Goal: Navigation & Orientation: Go to known website

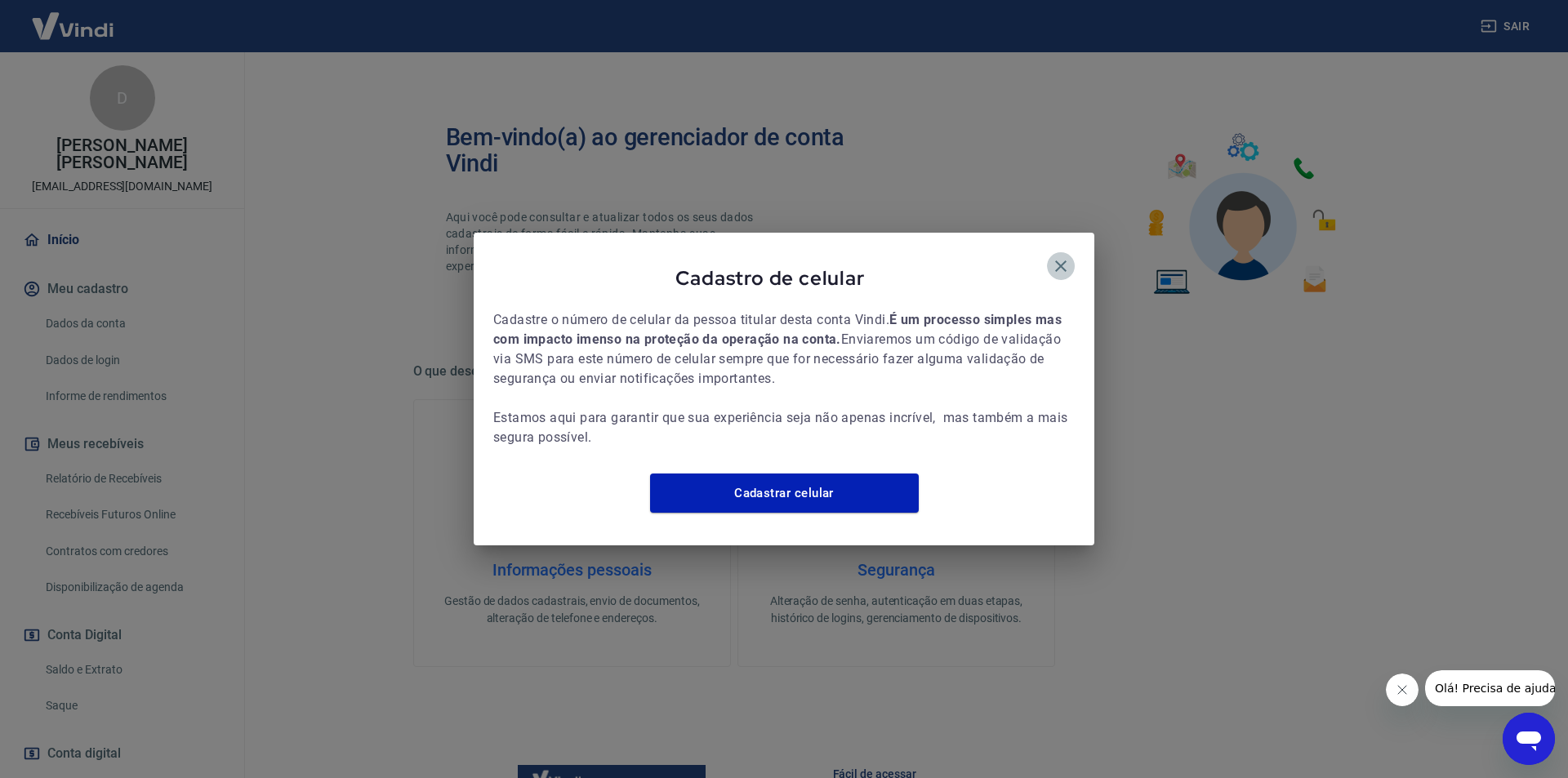
click at [1063, 256] on icon "button" at bounding box center [1061, 266] width 20 height 20
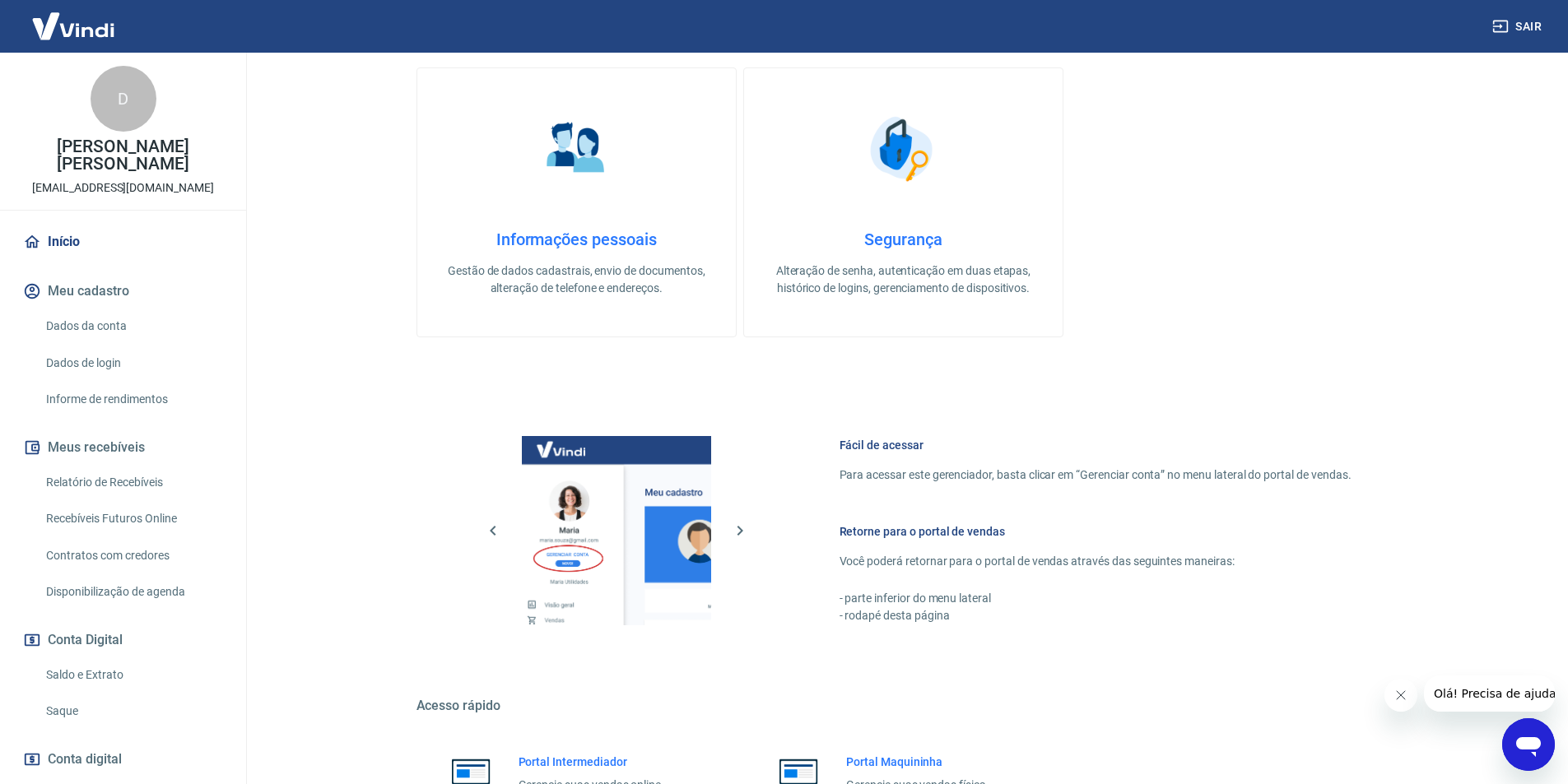
scroll to position [439, 0]
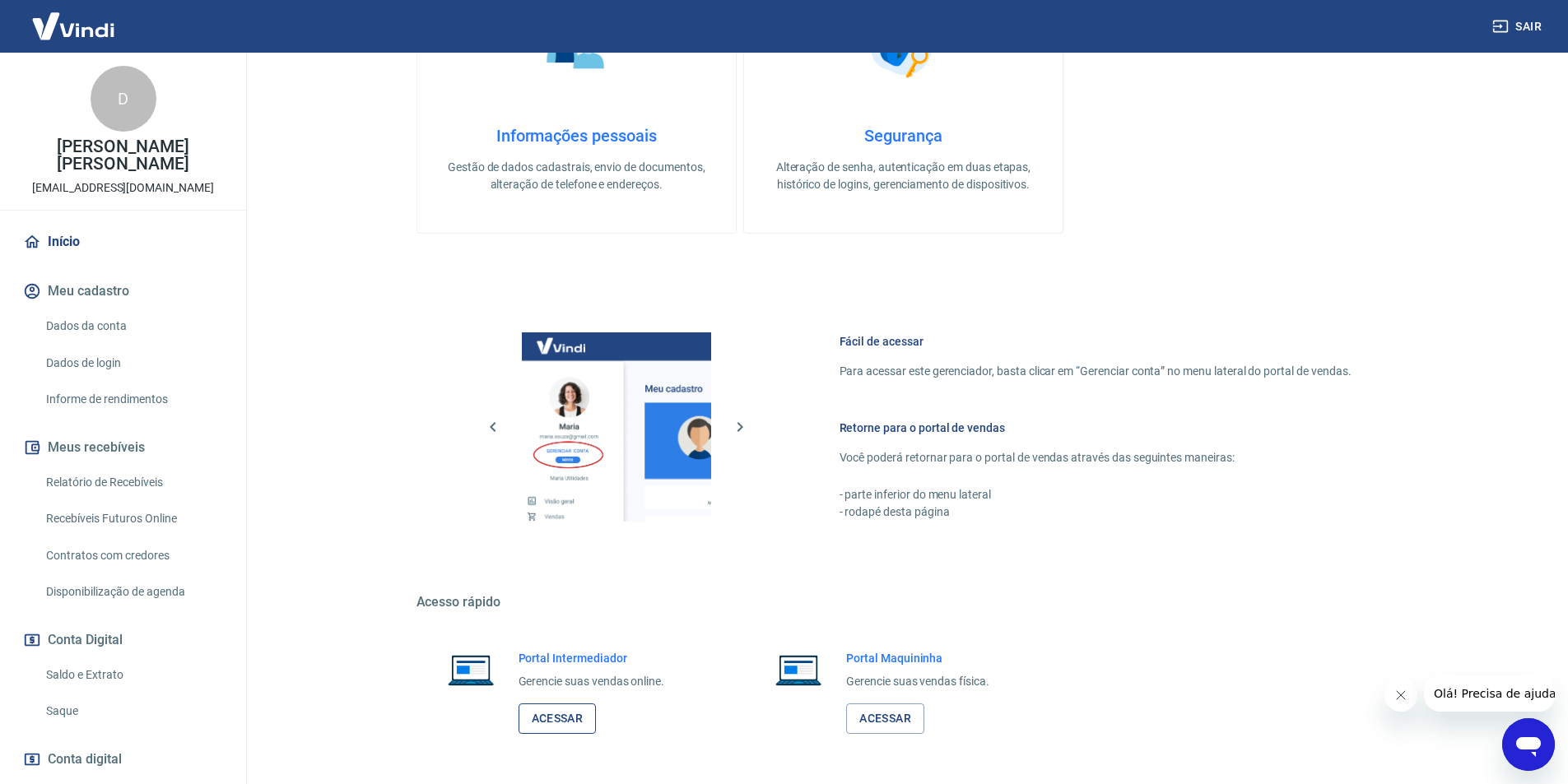
click at [561, 711] on link "Acessar" at bounding box center [557, 718] width 78 height 30
